Goal: Check status: Check status

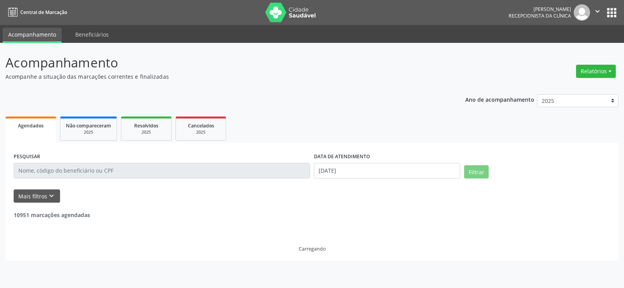
select select "8"
click at [48, 197] on icon "keyboard_arrow_down" at bounding box center [51, 196] width 9 height 9
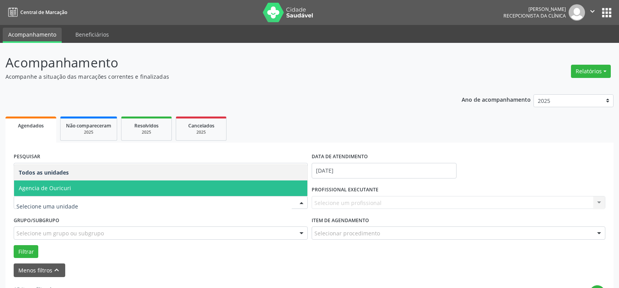
click at [59, 195] on span "Agencia de Ouricuri" at bounding box center [160, 189] width 293 height 16
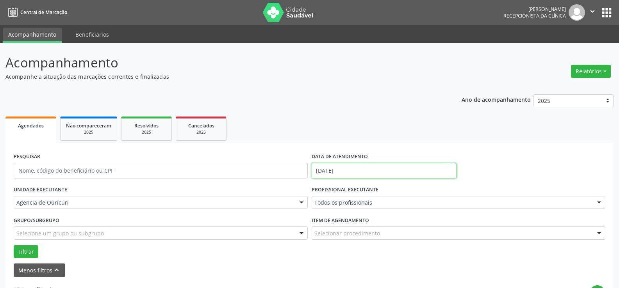
click at [366, 167] on input "[DATE]" at bounding box center [383, 171] width 145 height 16
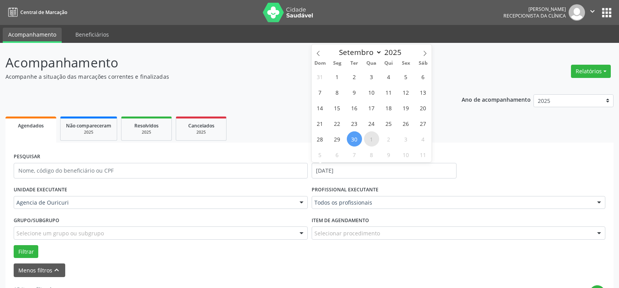
click at [373, 141] on span "1" at bounding box center [371, 139] width 15 height 15
type input "01/10/2025"
click at [373, 141] on span "1" at bounding box center [371, 139] width 15 height 15
click at [366, 208] on div "Todos os profissionais" at bounding box center [458, 202] width 294 height 13
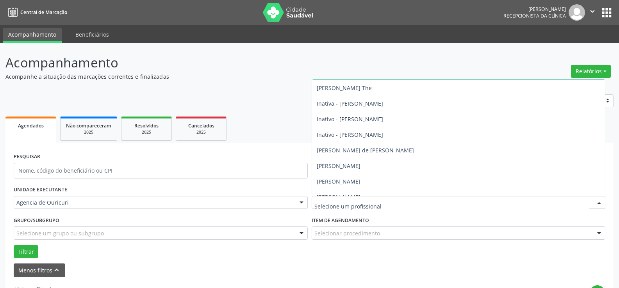
scroll to position [78, 0]
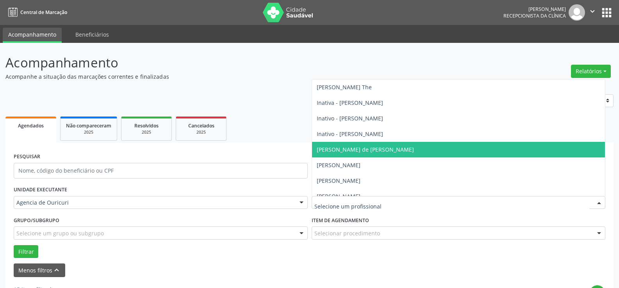
click at [354, 143] on span "[PERSON_NAME] de [PERSON_NAME]" at bounding box center [458, 150] width 293 height 16
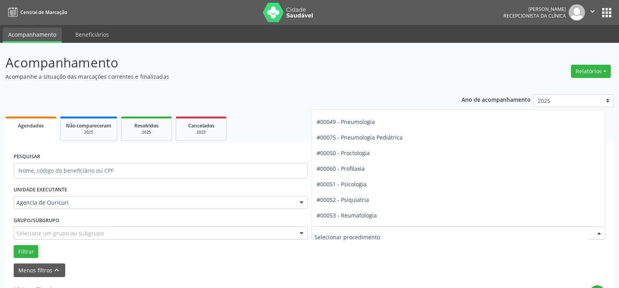
scroll to position [1257, 0]
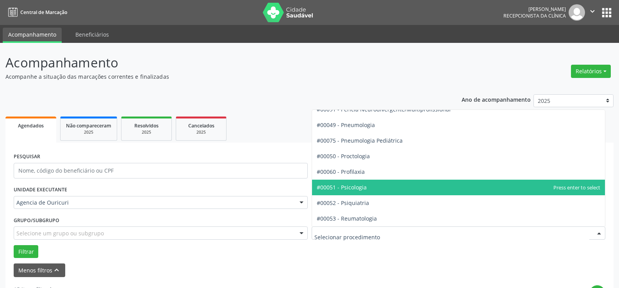
click at [361, 183] on span "#00051 - Psicologia" at bounding box center [458, 188] width 293 height 16
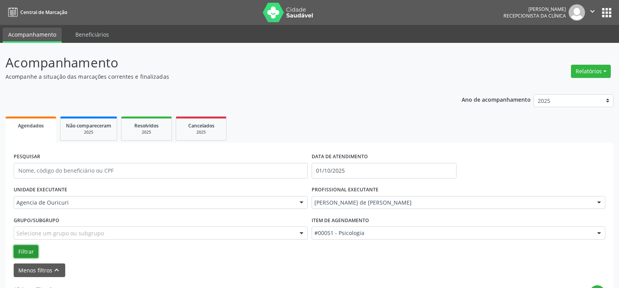
click at [34, 249] on button "Filtrar" at bounding box center [26, 251] width 25 height 13
click at [28, 258] on button "Filtrar" at bounding box center [26, 251] width 25 height 13
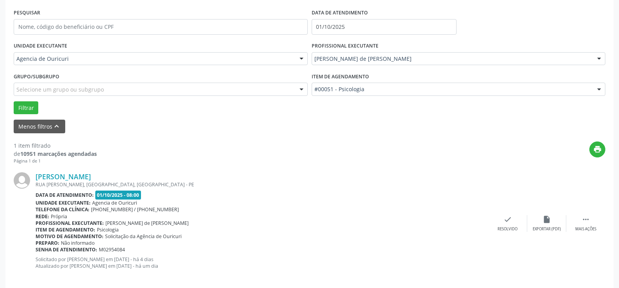
scroll to position [153, 0]
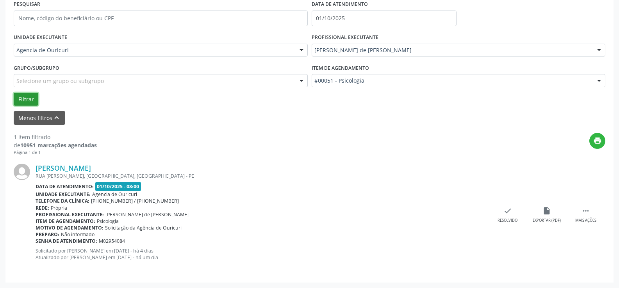
click at [30, 99] on button "Filtrar" at bounding box center [26, 99] width 25 height 13
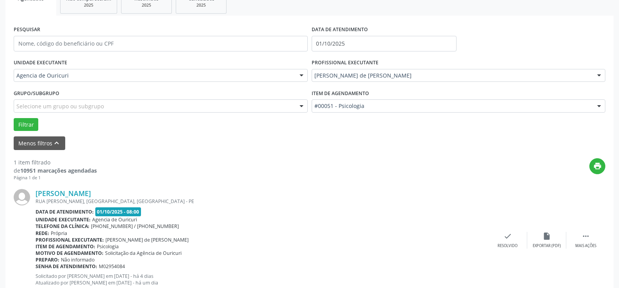
scroll to position [114, 0]
